Goal: Information Seeking & Learning: Learn about a topic

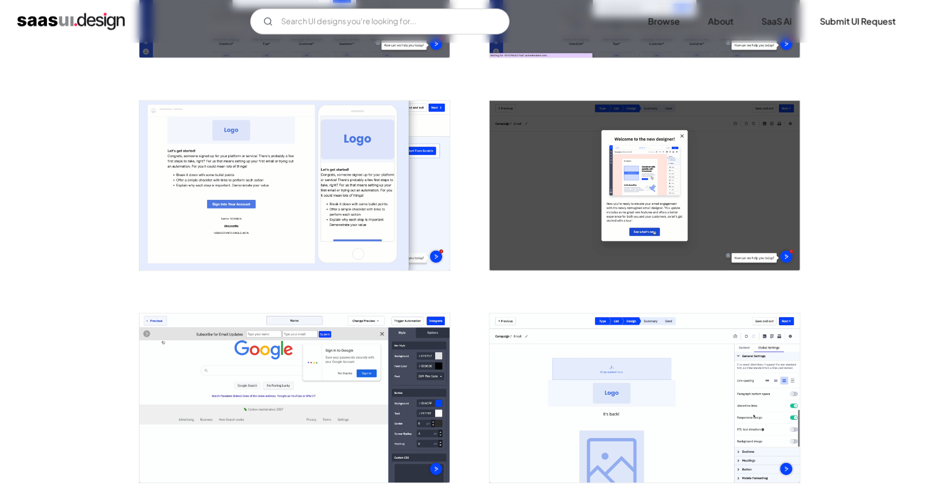
scroll to position [615, 0]
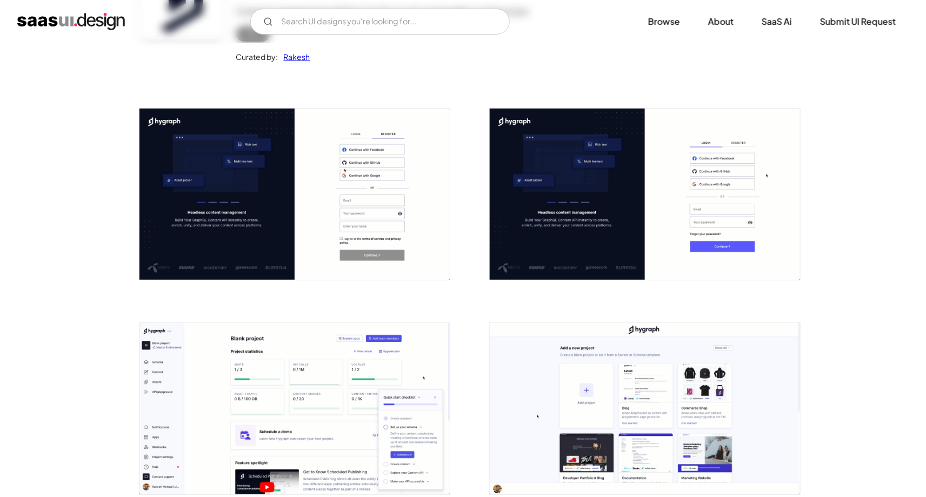
scroll to position [98, 0]
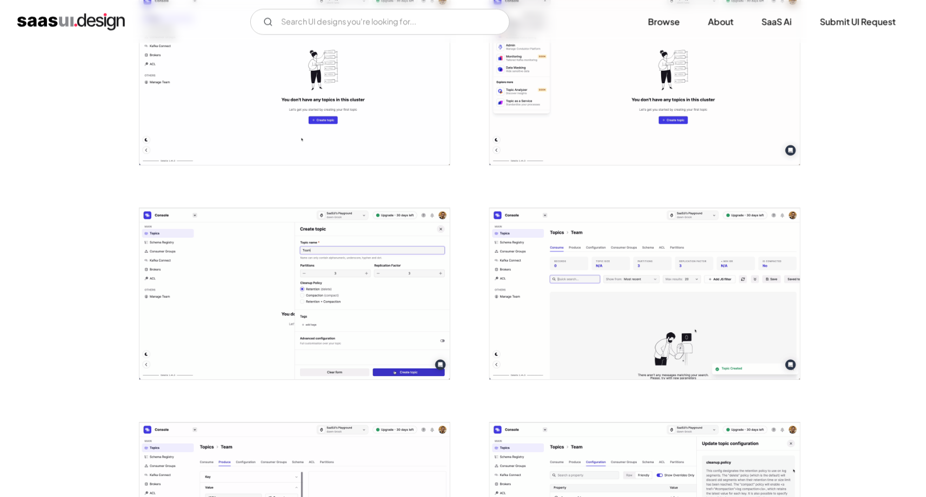
scroll to position [893, 0]
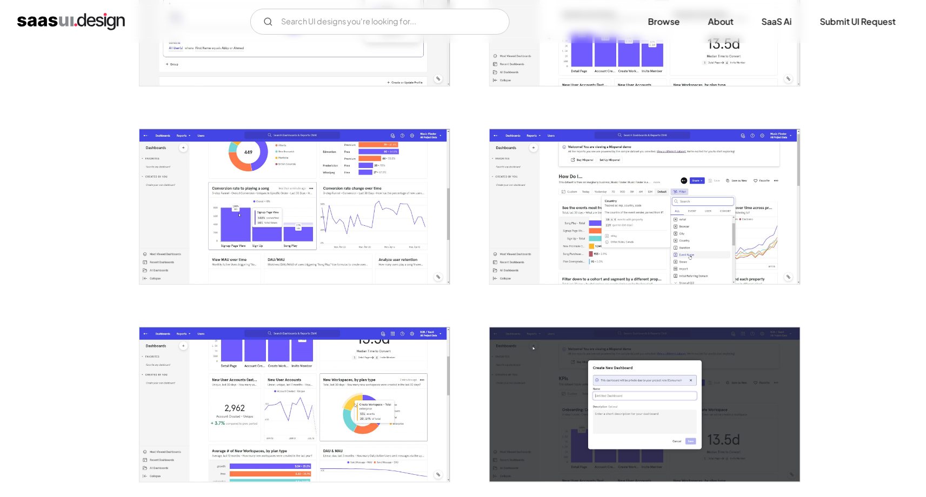
scroll to position [1666, 0]
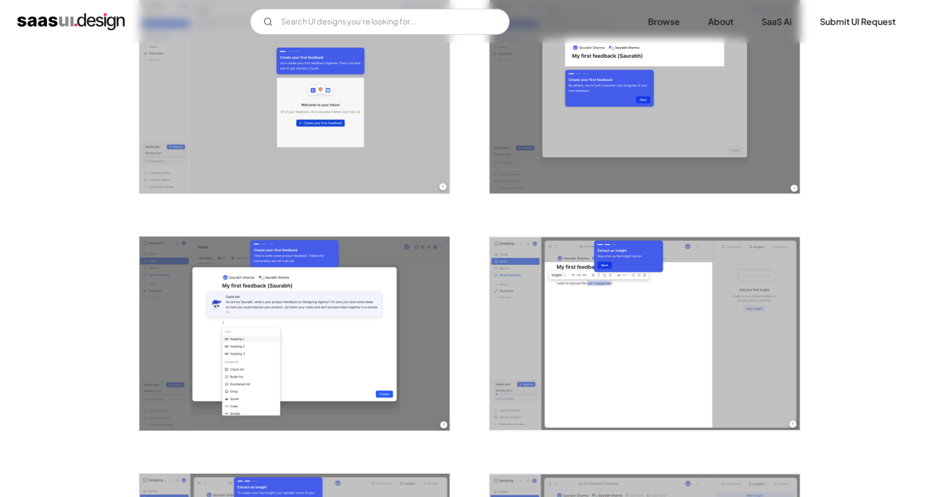
scroll to position [1169, 0]
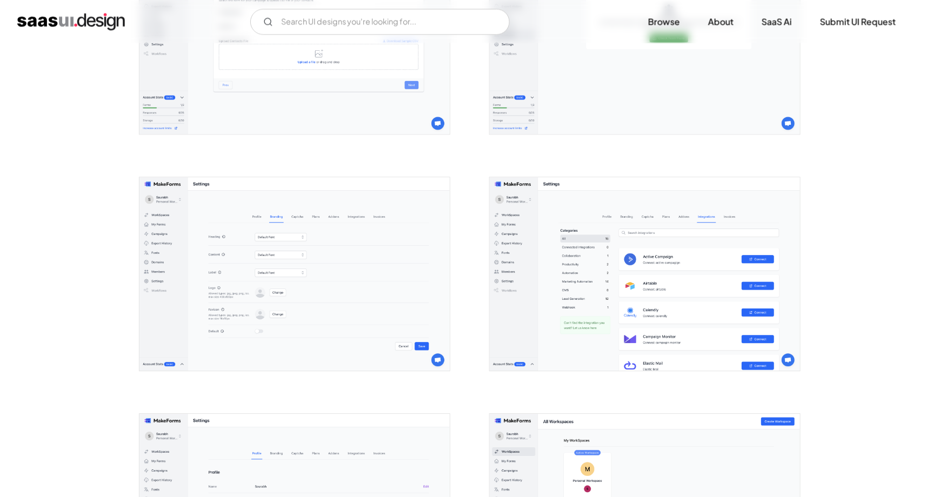
scroll to position [2128, 0]
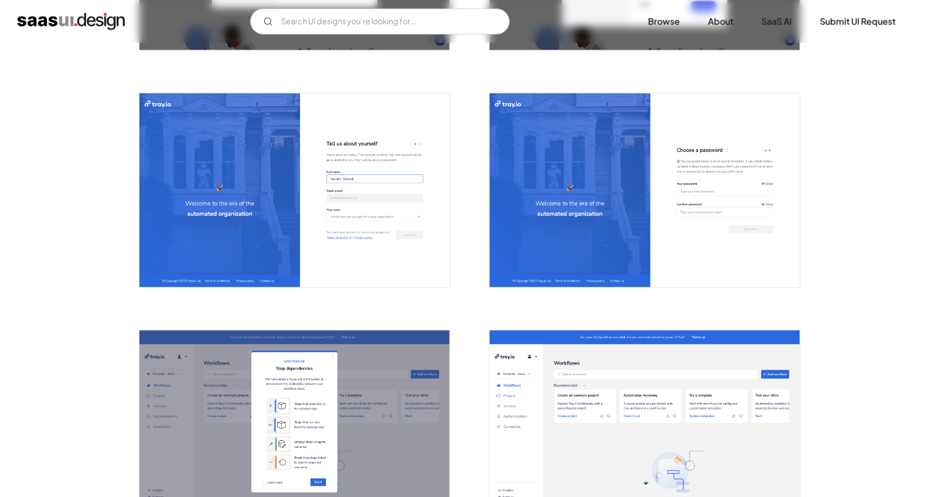
scroll to position [392, 0]
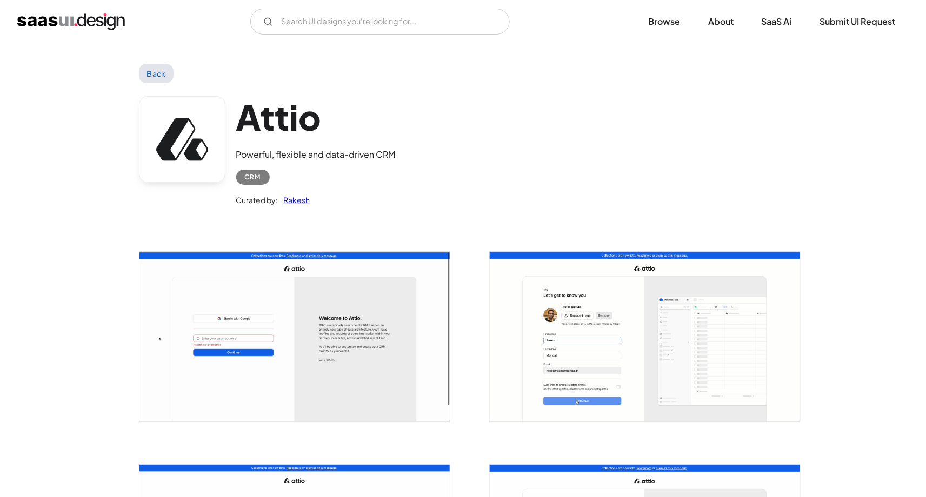
scroll to position [2, 0]
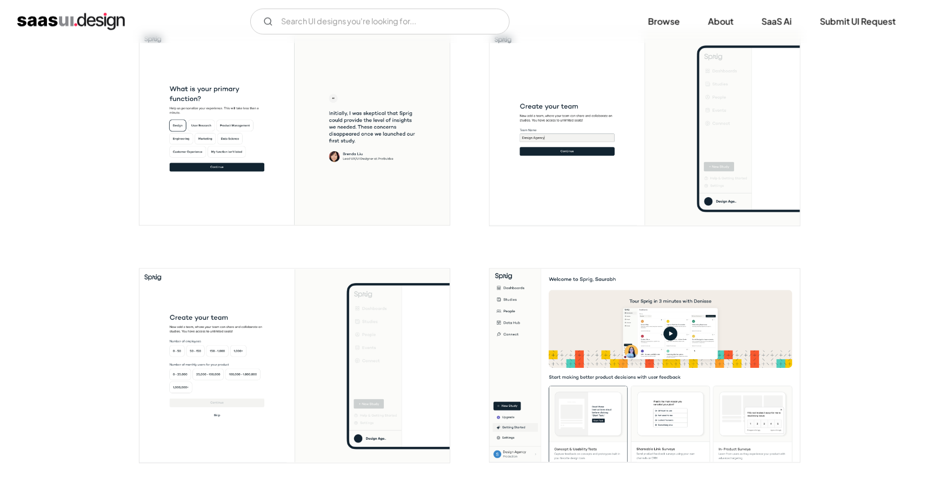
scroll to position [169, 0]
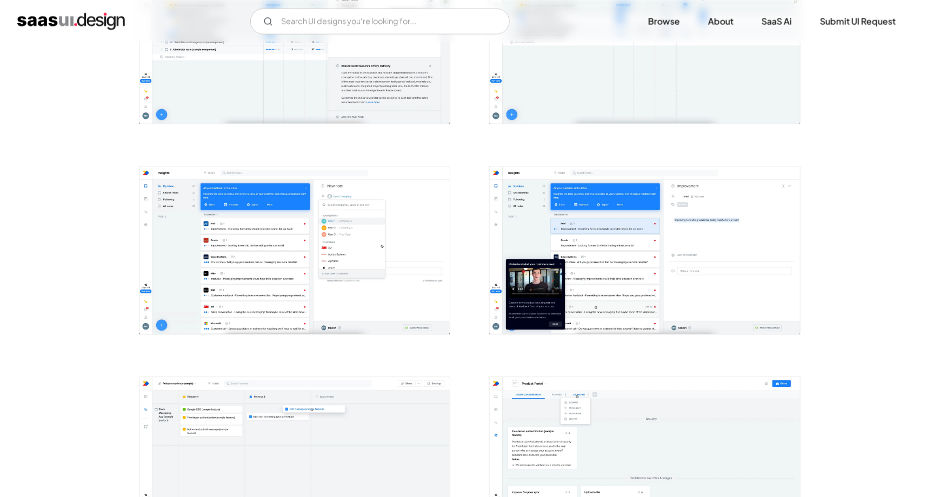
scroll to position [708, 0]
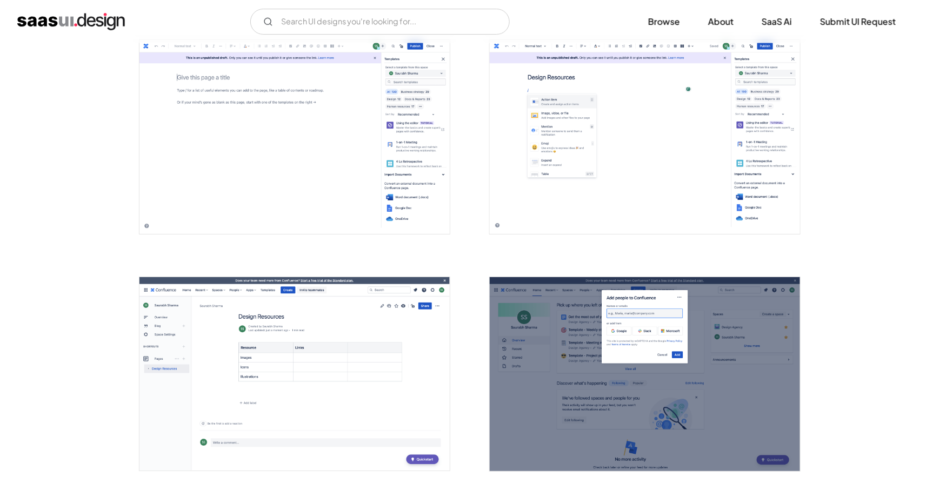
scroll to position [1375, 0]
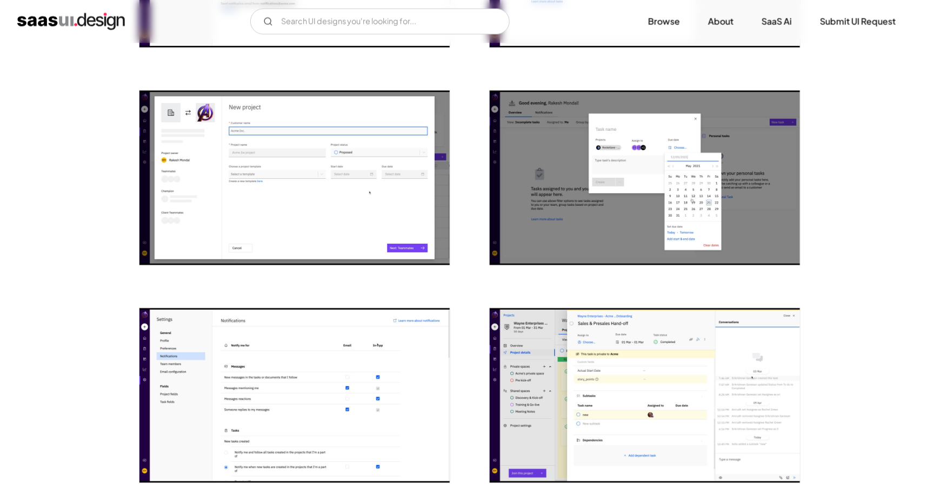
scroll to position [165, 0]
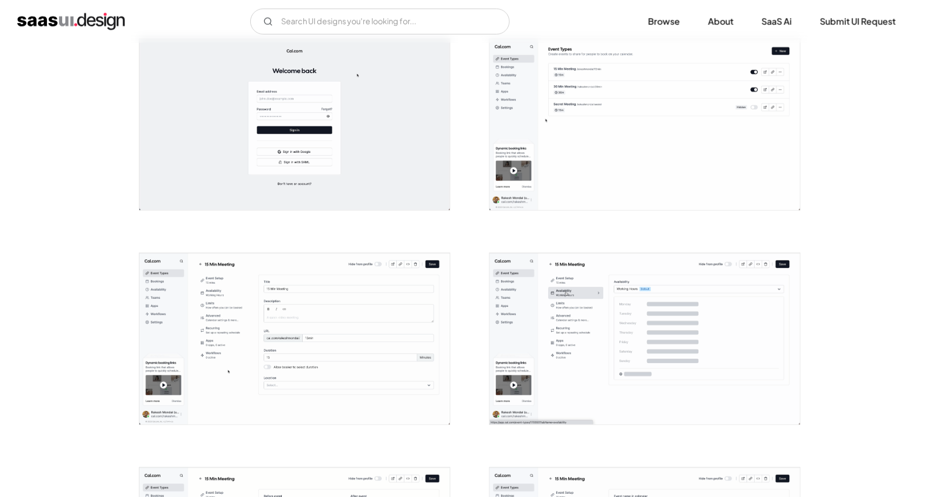
scroll to position [203, 0]
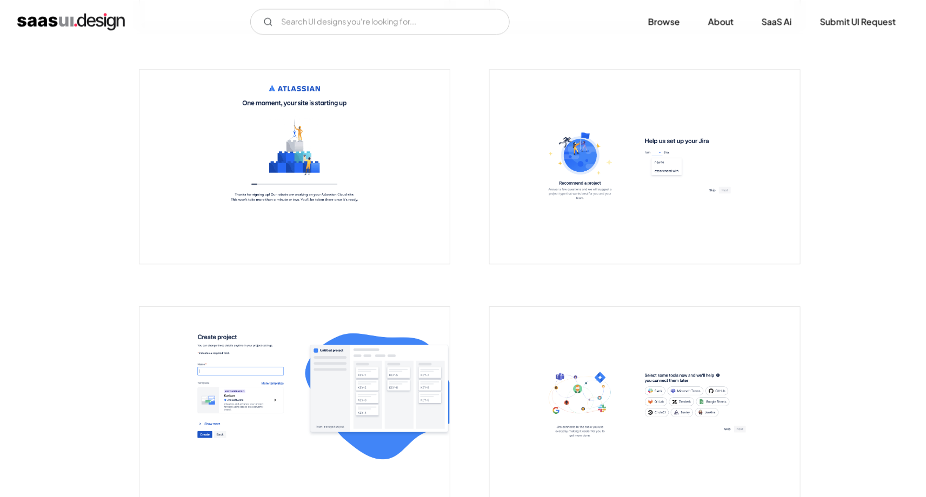
scroll to position [300, 0]
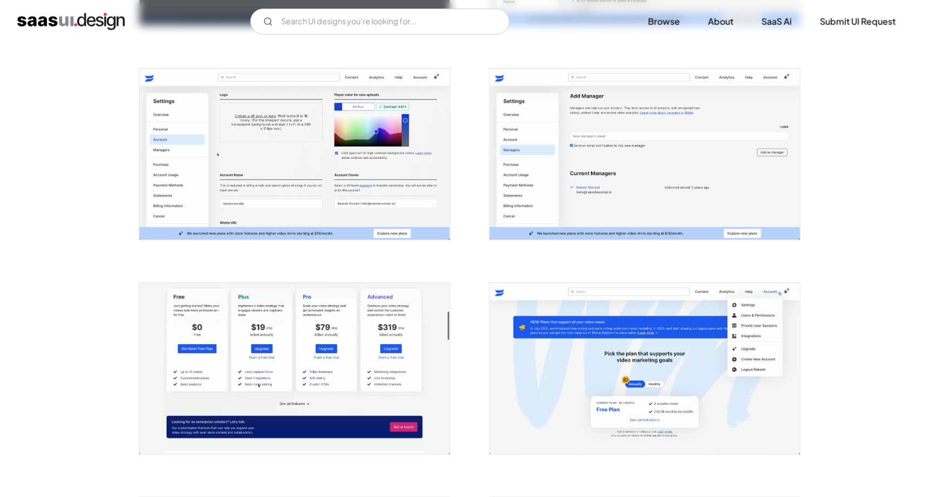
scroll to position [1921, 0]
